Goal: Task Accomplishment & Management: Use online tool/utility

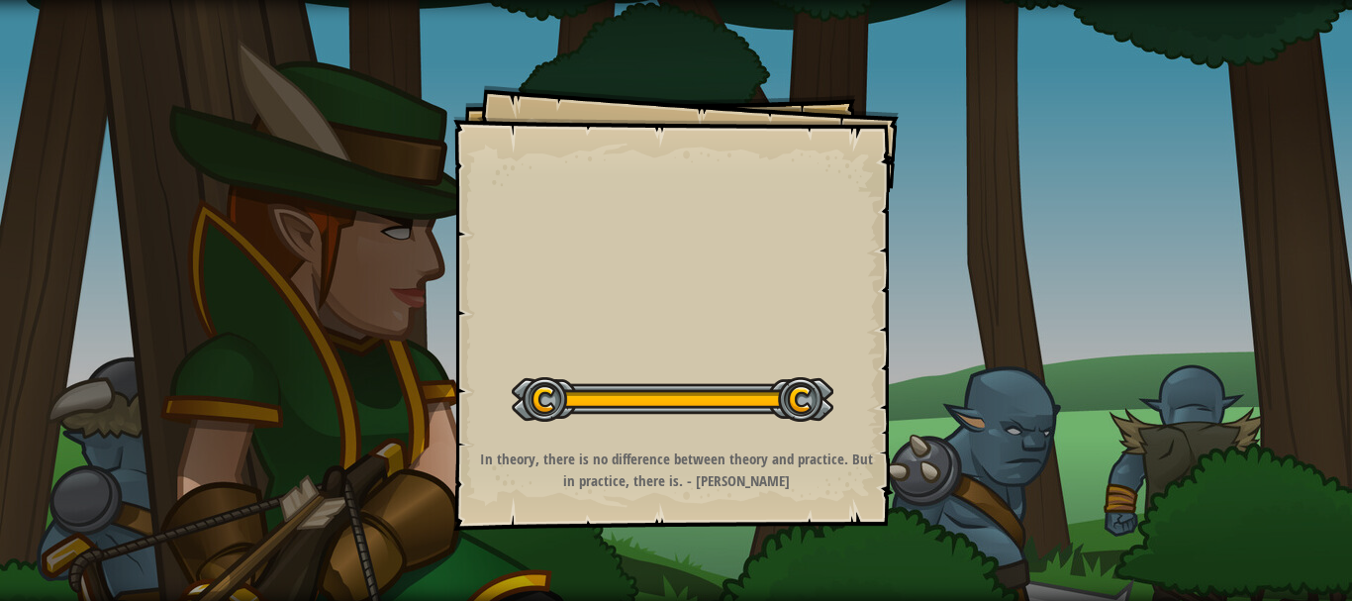
click at [744, 413] on div at bounding box center [673, 399] width 322 height 45
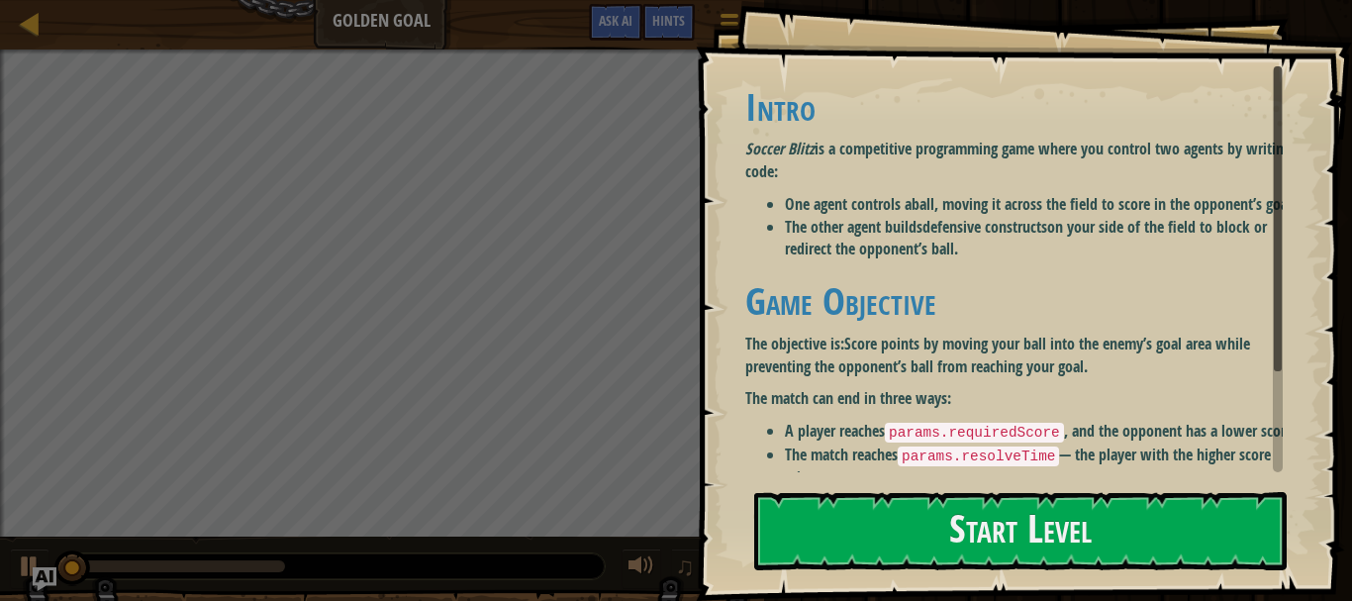
click at [744, 413] on div "Goals Intro Soccer Blitz is a competitive programming game where you control tw…" at bounding box center [1024, 300] width 656 height 601
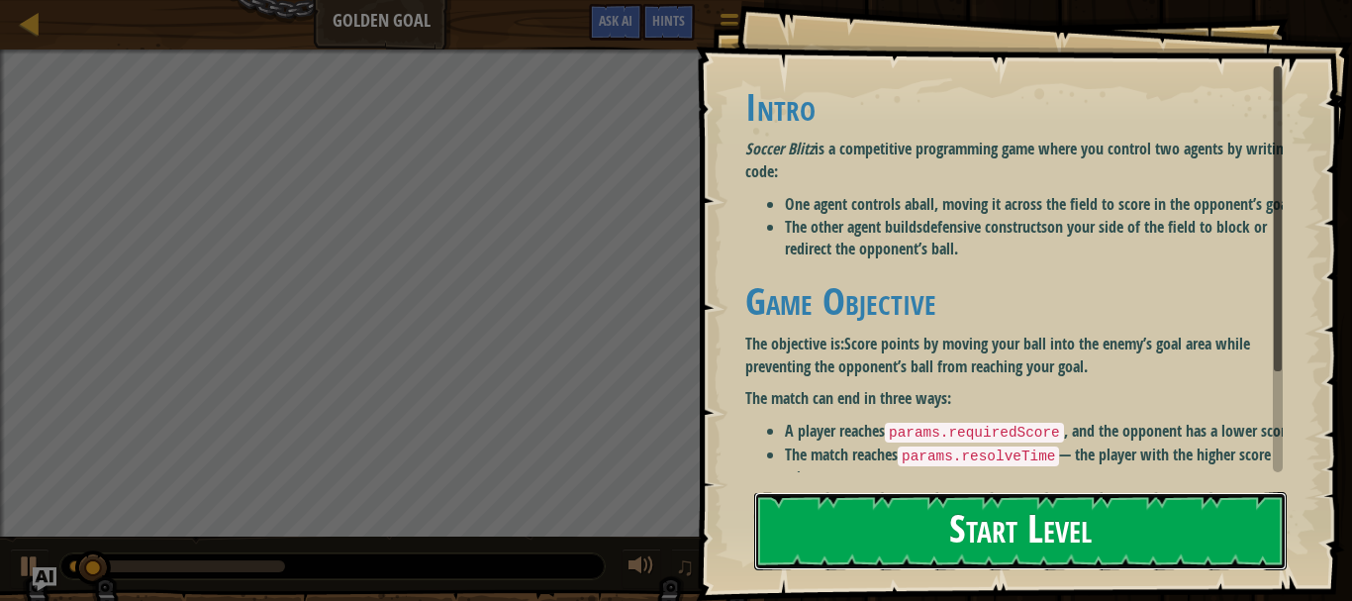
click at [1036, 548] on button "Start Level" at bounding box center [1020, 531] width 532 height 78
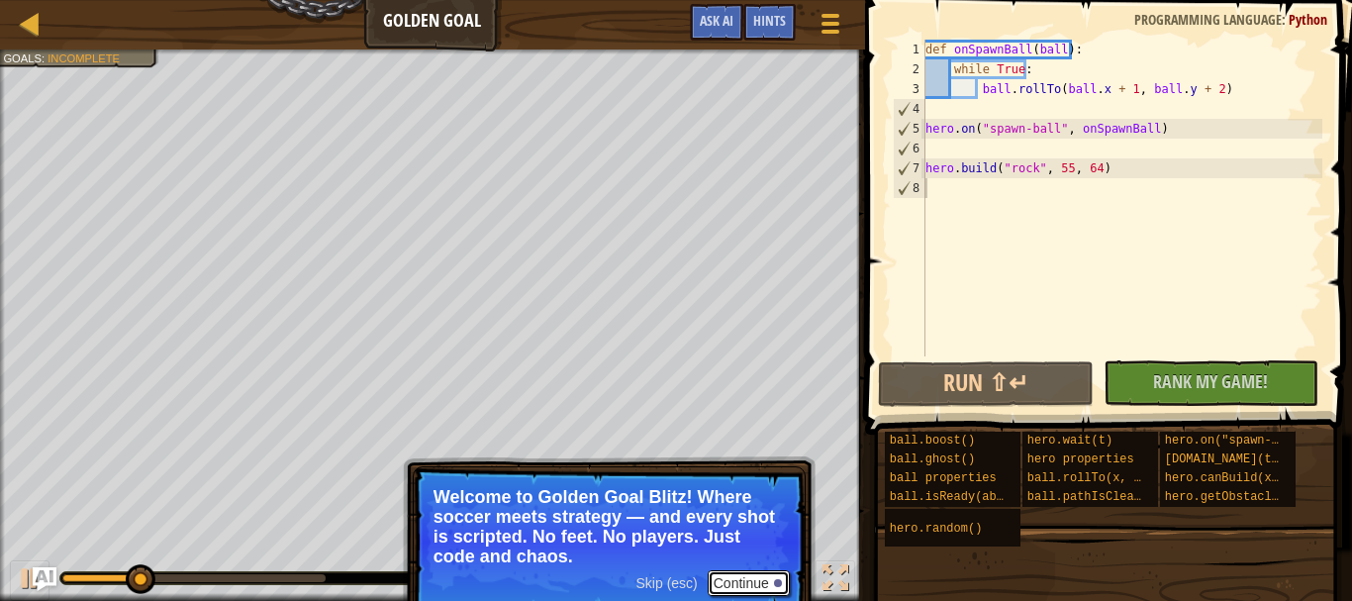
click at [728, 579] on button "Continue" at bounding box center [749, 583] width 82 height 26
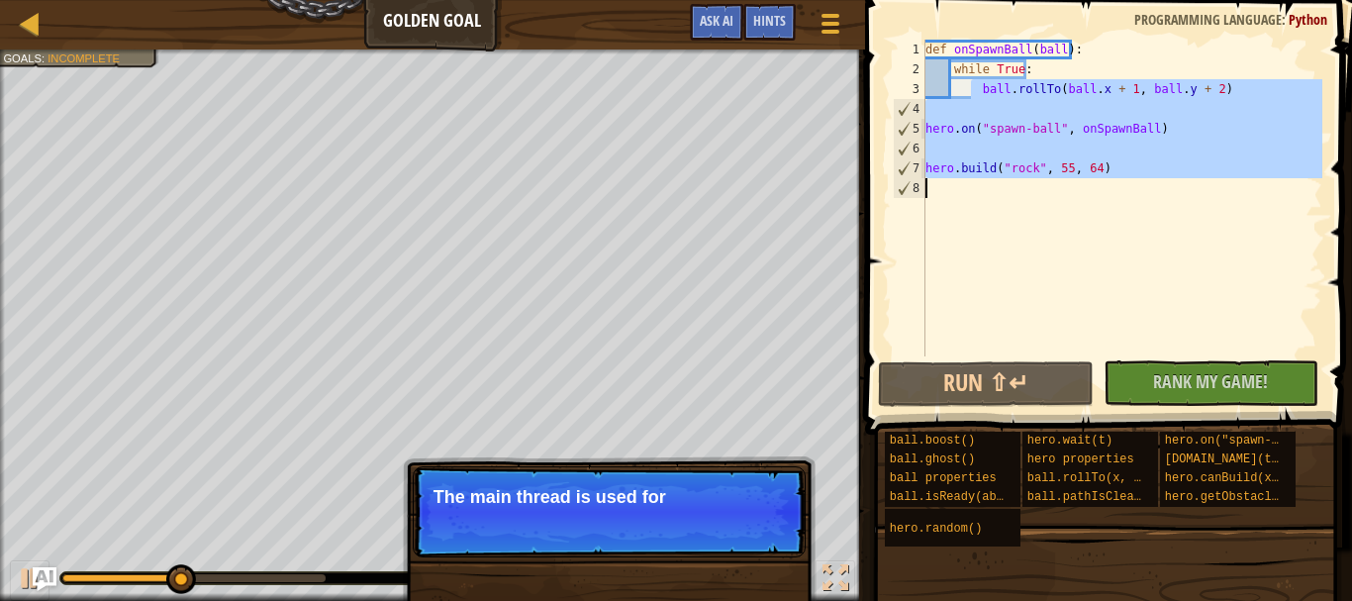
drag, startPoint x: 970, startPoint y: 90, endPoint x: 900, endPoint y: 308, distance: 228.8
click at [900, 308] on div "1 2 3 4 5 6 7 8 def onSpawnBall ( ball ) : while True : ball . rollTo ( ball . …" at bounding box center [1105, 198] width 433 height 317
type textarea "[DOMAIN_NAME]("rock", 55, 64)"
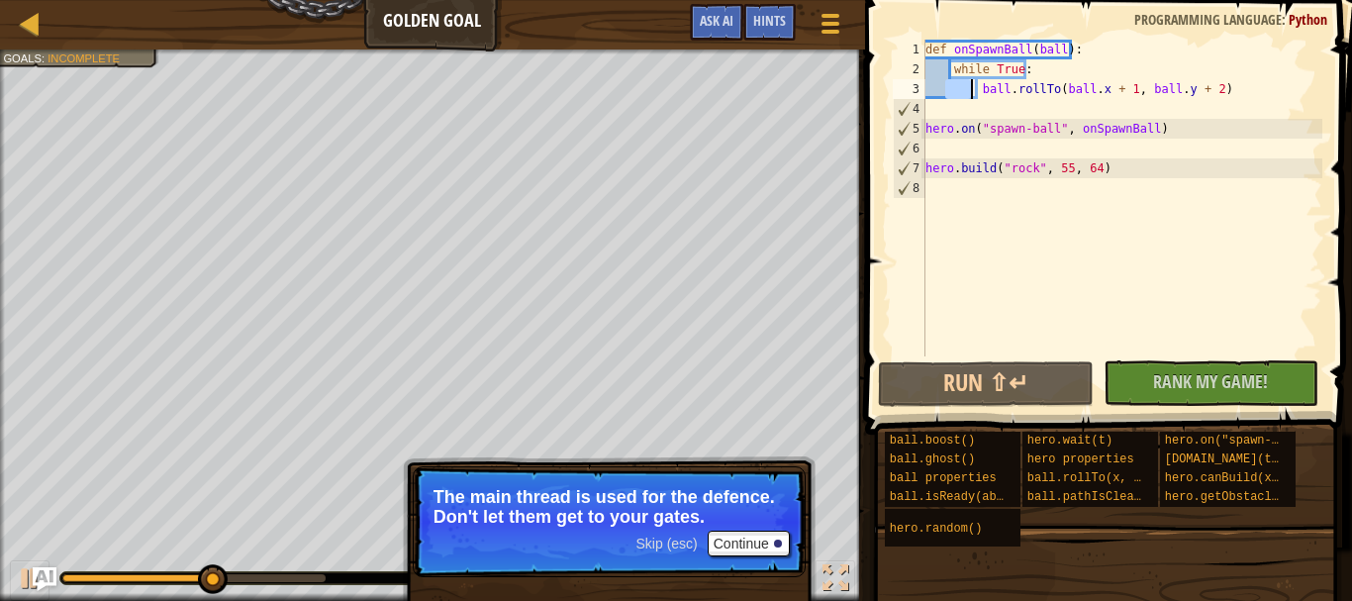
drag, startPoint x: 943, startPoint y: 87, endPoint x: 972, endPoint y: 84, distance: 28.9
click at [972, 84] on div "def onSpawnBall ( ball ) : while True : ball . rollTo ( ball . x + 1 , ball . y…" at bounding box center [1121, 218] width 401 height 356
drag, startPoint x: 949, startPoint y: 68, endPoint x: 1022, endPoint y: 76, distance: 73.7
click at [1022, 76] on div "def onSpawnBall ( ball ) : while True : ball . rollTo ( ball . x + 1 , ball . y…" at bounding box center [1121, 218] width 401 height 356
drag, startPoint x: 977, startPoint y: 84, endPoint x: 961, endPoint y: 119, distance: 38.1
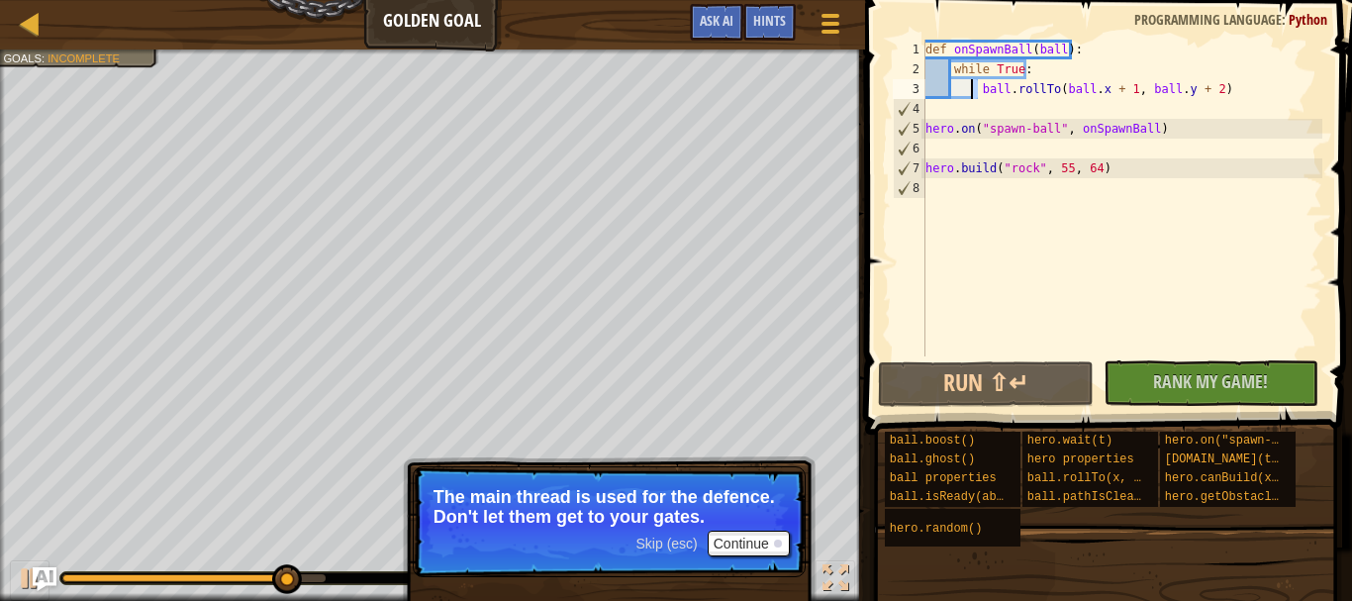
click at [969, 108] on div "def onSpawnBall ( ball ) : while True : ball . rollTo ( ball . x + 1 , ball . y…" at bounding box center [1121, 218] width 401 height 356
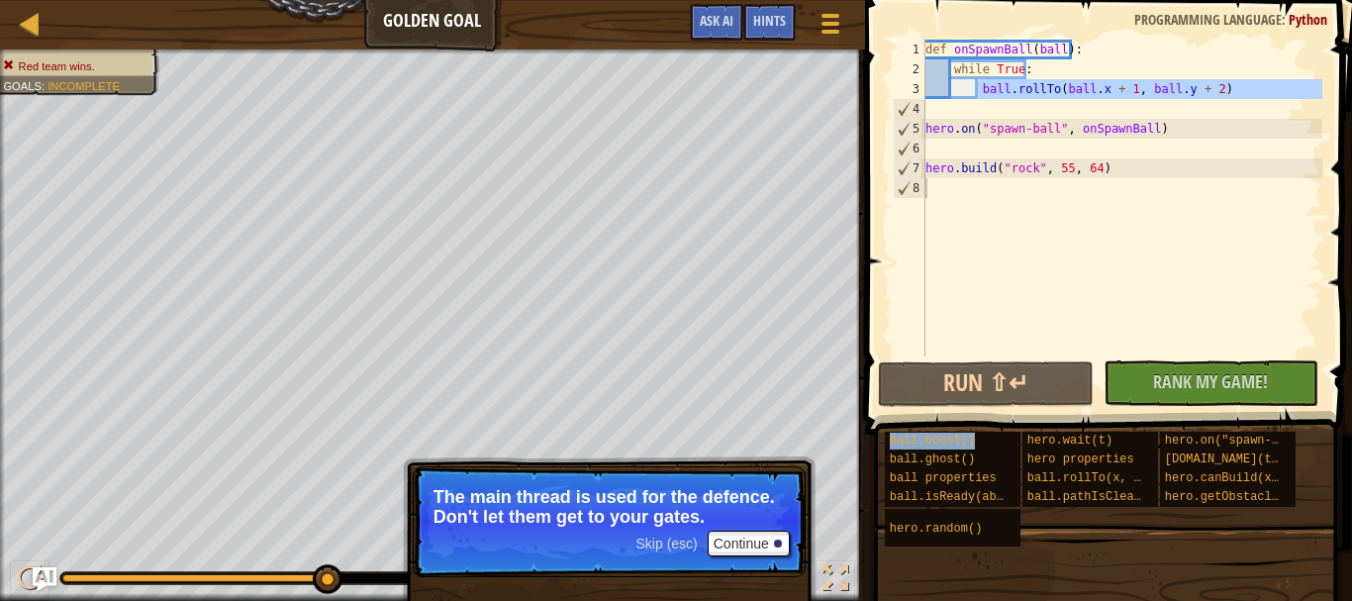
type textarea "ball.boost()"
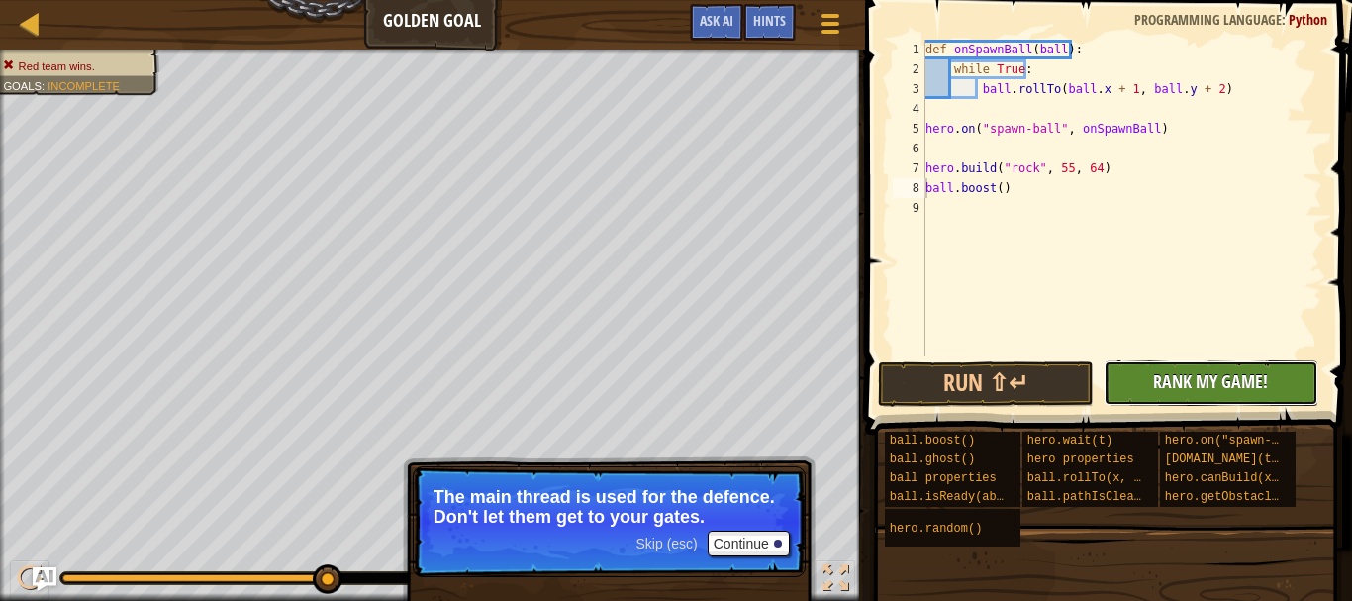
click at [1189, 366] on button "No New Code to Rank Rank My Game! Submitting... Submitted for Ranking Failed to…" at bounding box center [1210, 383] width 215 height 46
click at [1189, 366] on div "No New Code to Rank Rank My Game! Submitting... Submitted for Ranking Failed to…" at bounding box center [1201, 383] width 215 height 46
click at [33, 25] on div at bounding box center [30, 23] width 25 height 25
